Goal: Information Seeking & Learning: Learn about a topic

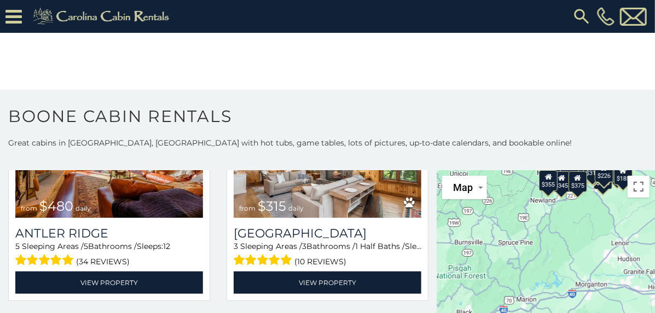
scroll to position [134, 0]
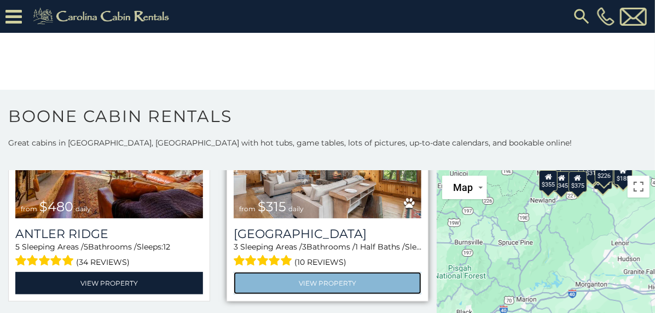
click at [358, 272] on link "View Property" at bounding box center [328, 283] width 188 height 22
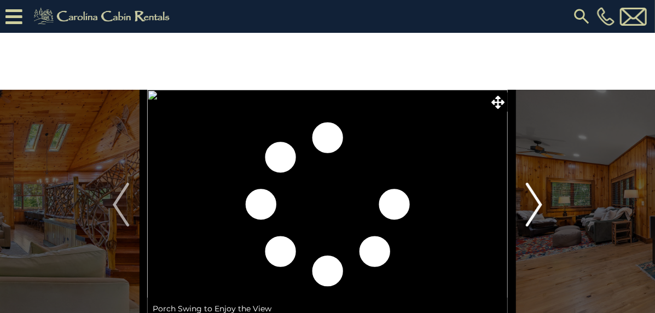
click at [535, 200] on img "Next" at bounding box center [534, 205] width 16 height 44
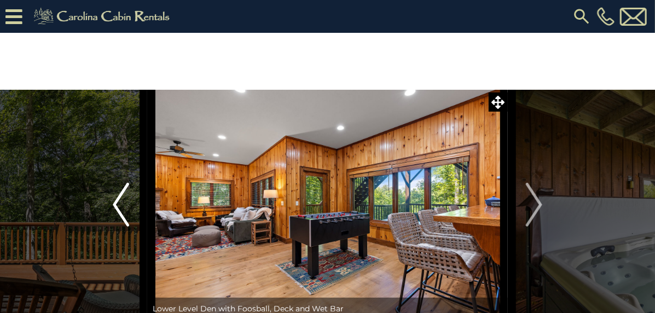
click at [128, 207] on img "Previous" at bounding box center [121, 205] width 16 height 44
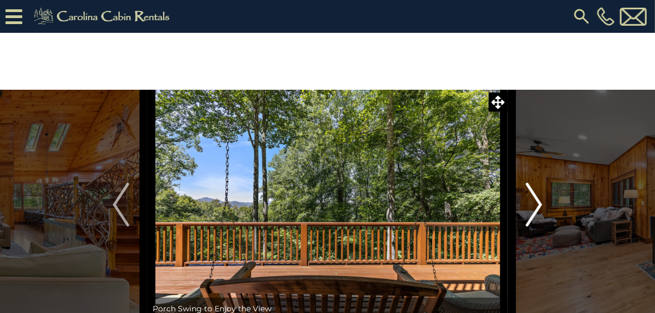
click at [538, 199] on img "Next" at bounding box center [534, 205] width 16 height 44
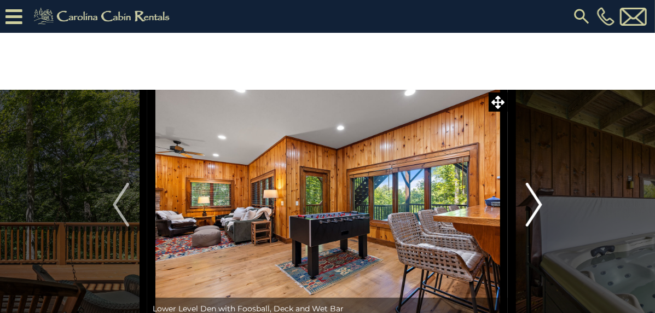
click at [540, 200] on img "Next" at bounding box center [534, 205] width 16 height 44
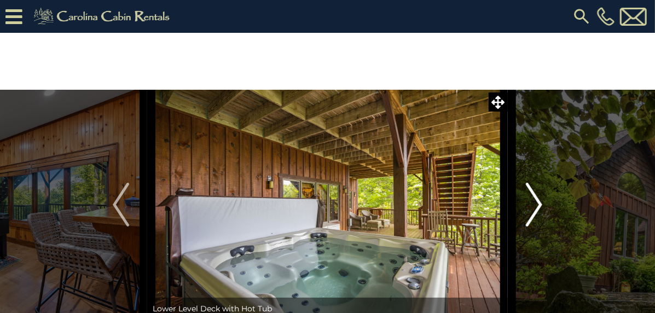
click at [538, 200] on img "Next" at bounding box center [534, 205] width 16 height 44
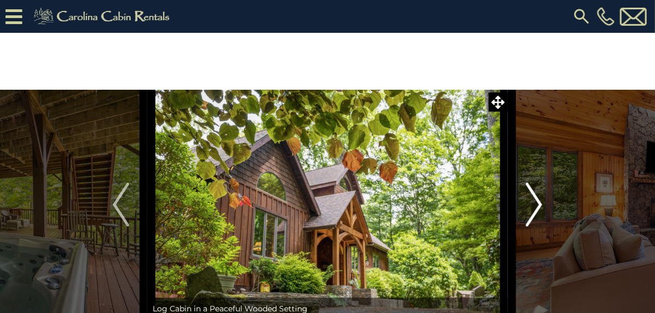
click at [537, 195] on img "Next" at bounding box center [534, 205] width 16 height 44
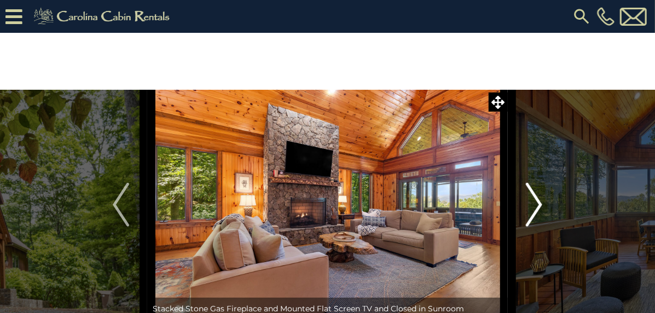
click at [546, 201] on button "Next" at bounding box center [534, 205] width 53 height 230
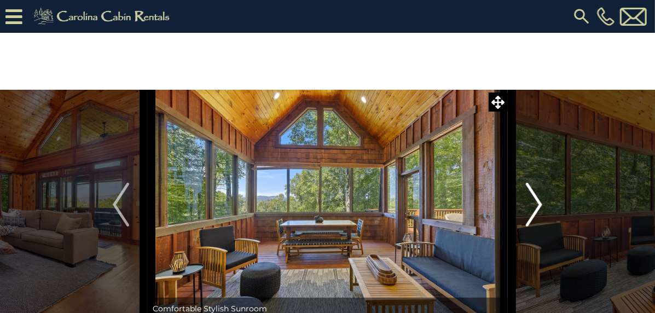
click at [540, 197] on img "Next" at bounding box center [534, 205] width 16 height 44
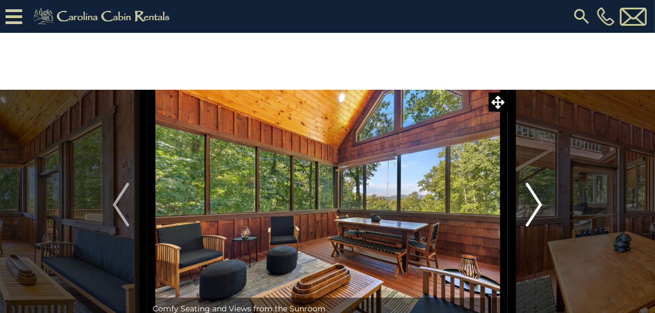
click at [537, 195] on img "Next" at bounding box center [534, 205] width 16 height 44
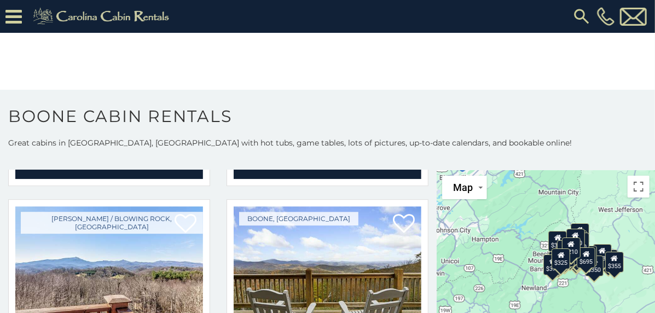
scroll to position [1645, 0]
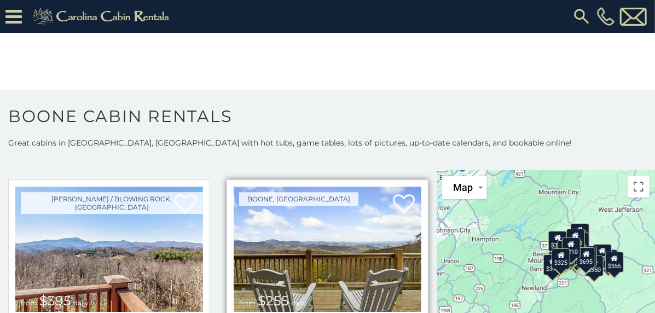
click at [368, 189] on img at bounding box center [328, 250] width 188 height 126
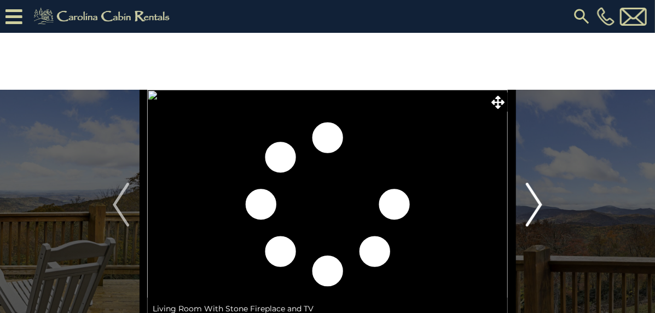
click at [535, 210] on img "Next" at bounding box center [534, 205] width 16 height 44
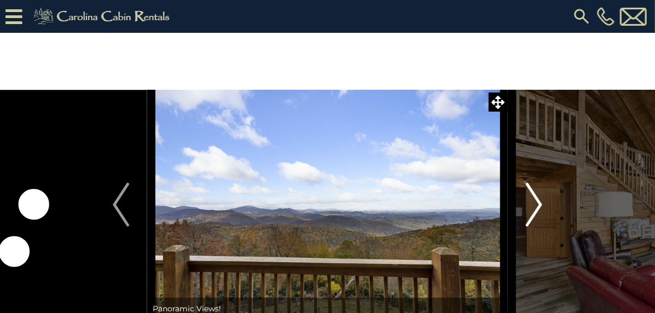
click at [536, 209] on img "Next" at bounding box center [534, 205] width 16 height 44
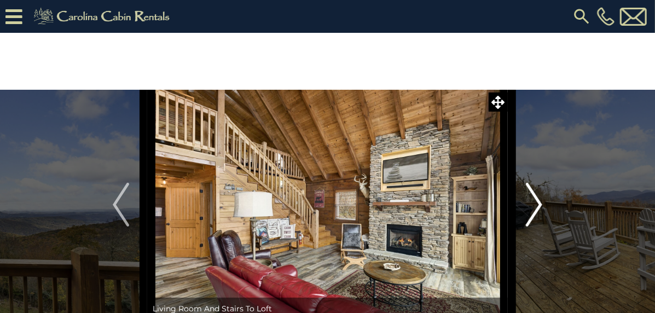
click at [538, 201] on img "Next" at bounding box center [534, 205] width 16 height 44
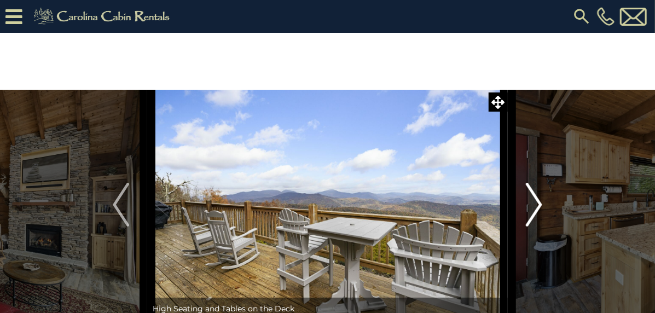
click at [536, 206] on img "Next" at bounding box center [534, 205] width 16 height 44
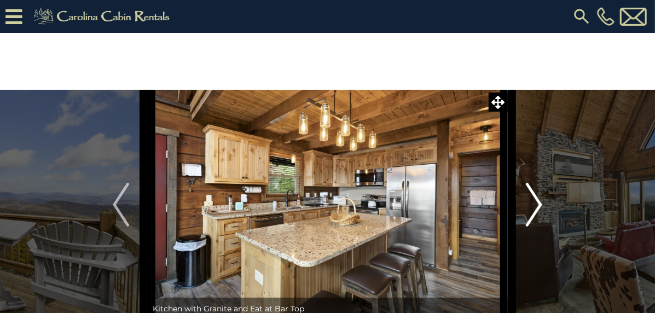
click at [537, 205] on img "Next" at bounding box center [534, 205] width 16 height 44
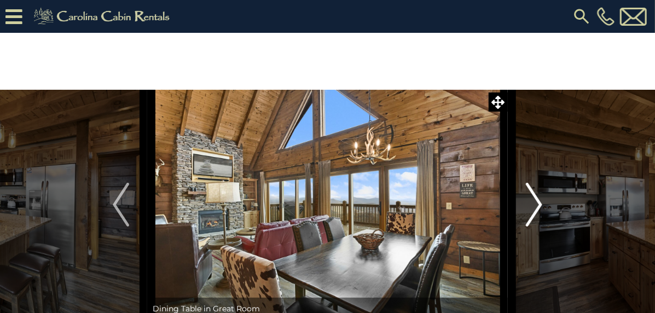
click at [539, 207] on img "Next" at bounding box center [534, 205] width 16 height 44
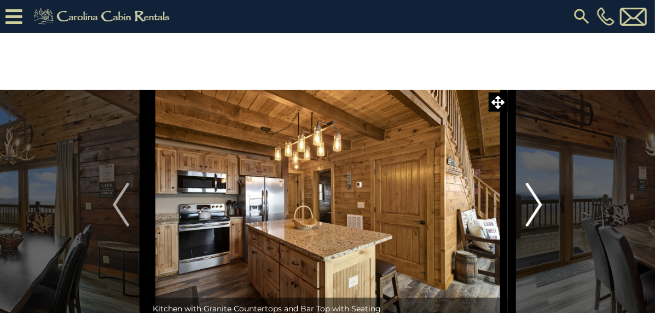
click at [535, 210] on img "Next" at bounding box center [534, 205] width 16 height 44
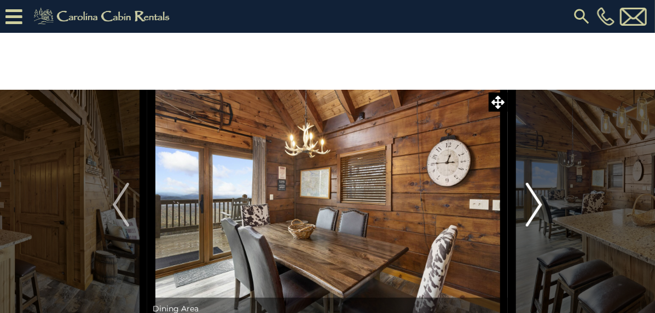
click at [538, 213] on img "Next" at bounding box center [534, 205] width 16 height 44
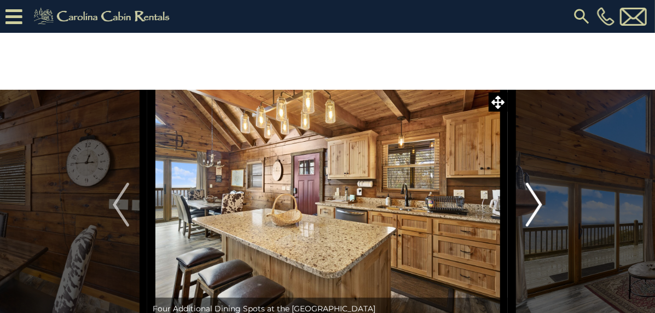
click at [534, 211] on img "Next" at bounding box center [534, 205] width 16 height 44
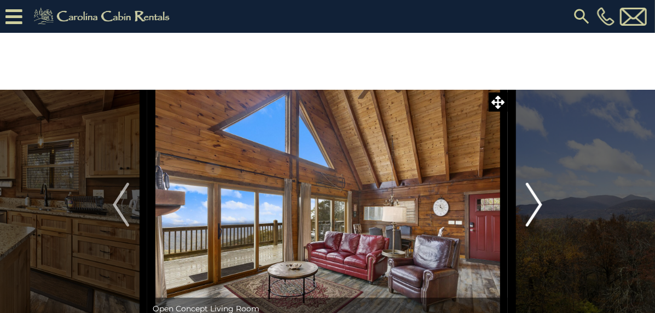
click at [534, 211] on img "Next" at bounding box center [534, 205] width 16 height 44
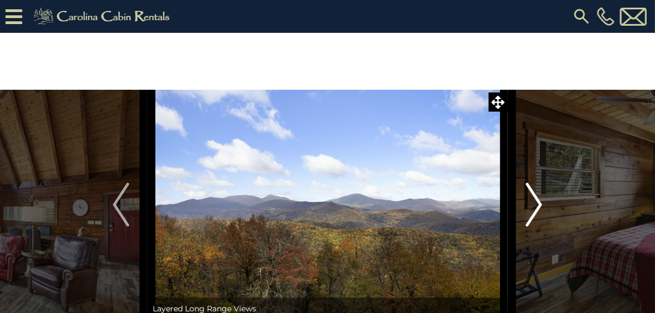
click at [535, 207] on img "Next" at bounding box center [534, 205] width 16 height 44
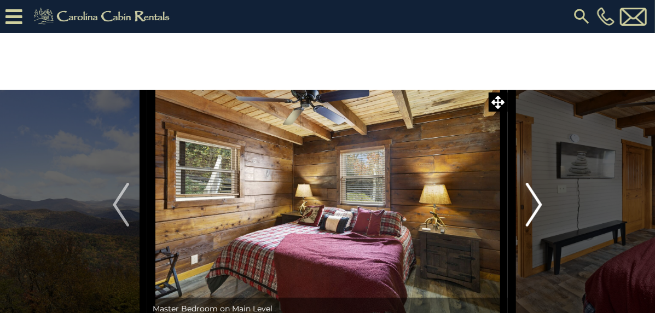
click at [535, 206] on img "Next" at bounding box center [534, 205] width 16 height 44
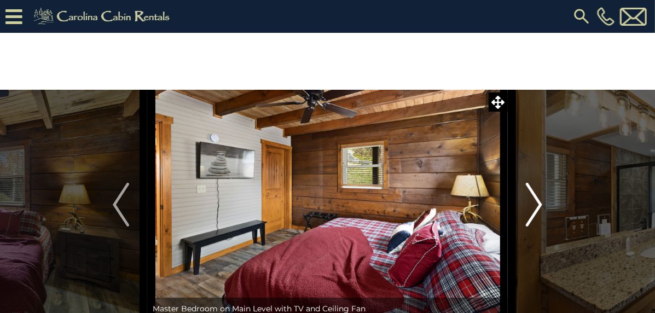
click at [537, 211] on img "Next" at bounding box center [534, 205] width 16 height 44
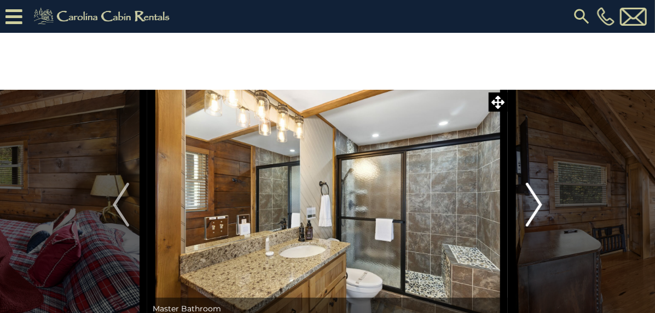
click at [537, 206] on img "Next" at bounding box center [534, 205] width 16 height 44
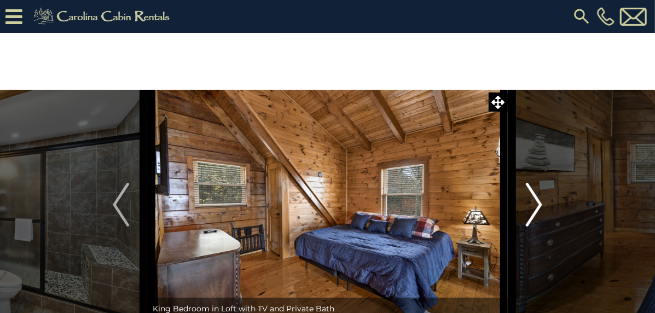
click at [535, 209] on img "Next" at bounding box center [534, 205] width 16 height 44
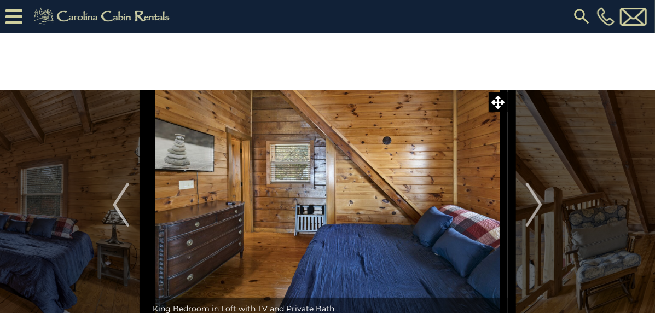
click at [0, 0] on link "Local Area Guide" at bounding box center [0, 0] width 0 height 0
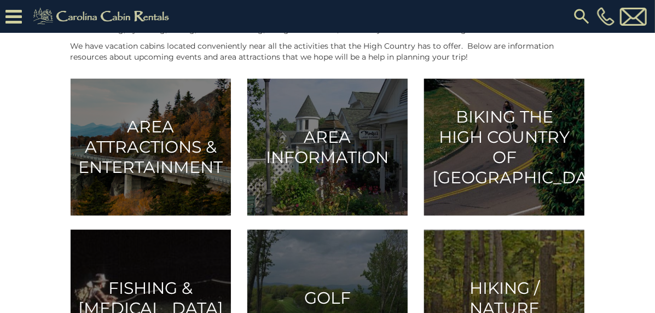
scroll to position [285, 0]
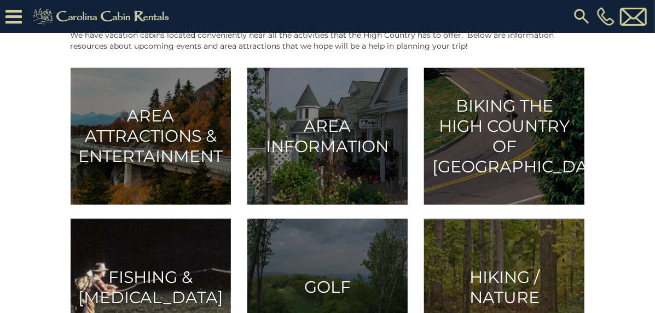
click at [82, 275] on img at bounding box center [151, 287] width 160 height 137
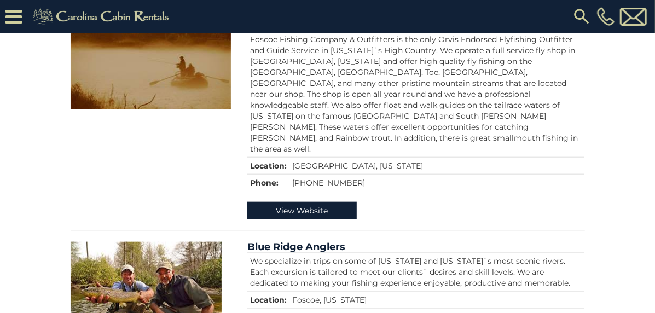
scroll to position [518, 0]
